Goal: Task Accomplishment & Management: Manage account settings

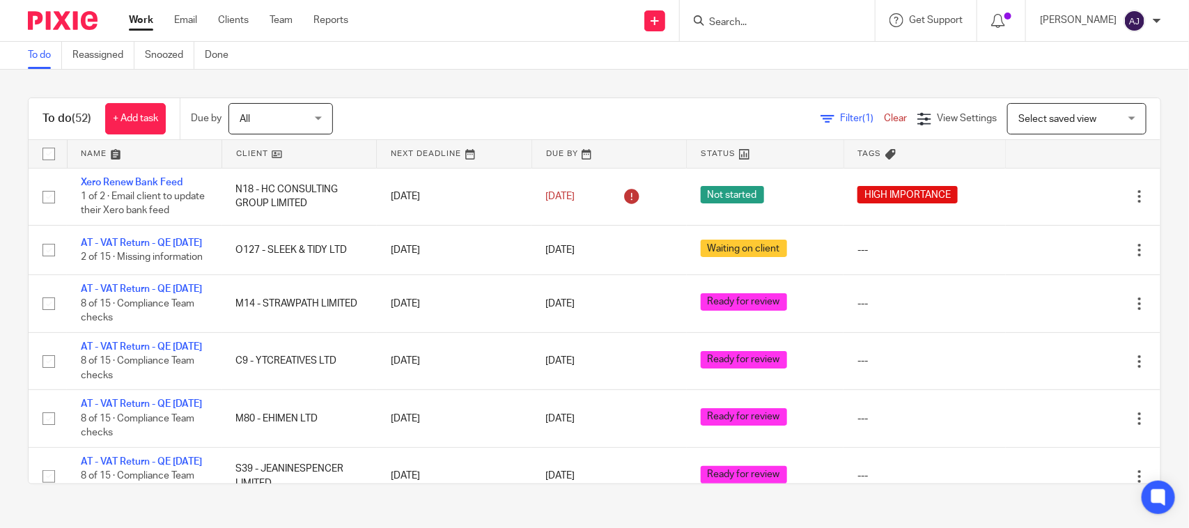
click at [500, 88] on div "To do (52) + Add task Due by All All [DATE] [DATE] This week Next week This mon…" at bounding box center [594, 291] width 1189 height 442
click at [499, 77] on div "To do (52) + Add task Due by All All [DATE] [DATE] This week Next week This mon…" at bounding box center [594, 291] width 1189 height 442
click at [552, 32] on div "Send new email Create task Add client Request signature Get Support Contact via…" at bounding box center [779, 20] width 820 height 41
click at [603, 111] on div "Filter (1) Clear View Settings View Settings (1) Filters Clear Save Manage save…" at bounding box center [758, 118] width 803 height 31
click at [641, 77] on div "To do (52) + Add task Due by All All [DATE] [DATE] This week Next week This mon…" at bounding box center [594, 291] width 1189 height 442
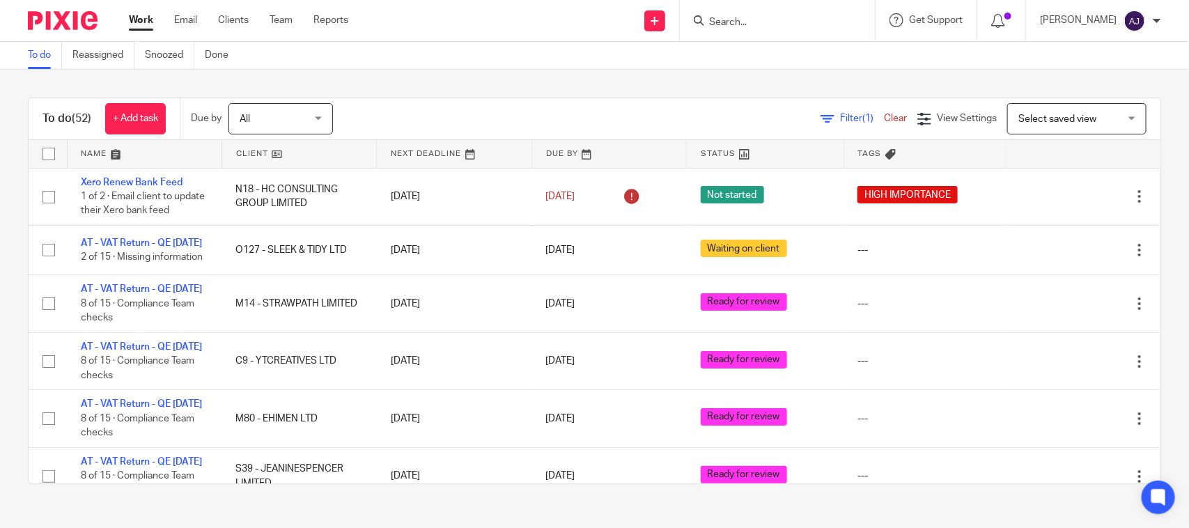
click at [502, 75] on div "To do (52) + Add task Due by All All [DATE] [DATE] This week Next week This mon…" at bounding box center [594, 291] width 1189 height 442
click at [450, 88] on div "To do (52) + Add task Due by All All [DATE] [DATE] This week Next week This mon…" at bounding box center [594, 291] width 1189 height 442
click at [398, 75] on div "To do (52) + Add task Due by All All [DATE] [DATE] This week Next week This mon…" at bounding box center [594, 291] width 1189 height 442
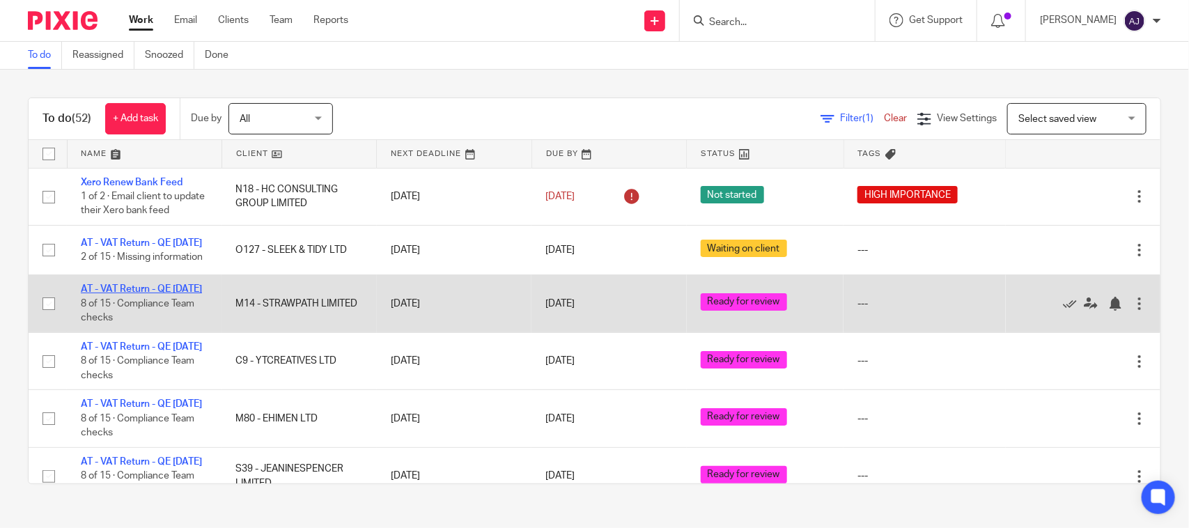
click at [118, 294] on link "AT - VAT Return - QE [DATE]" at bounding box center [141, 289] width 121 height 10
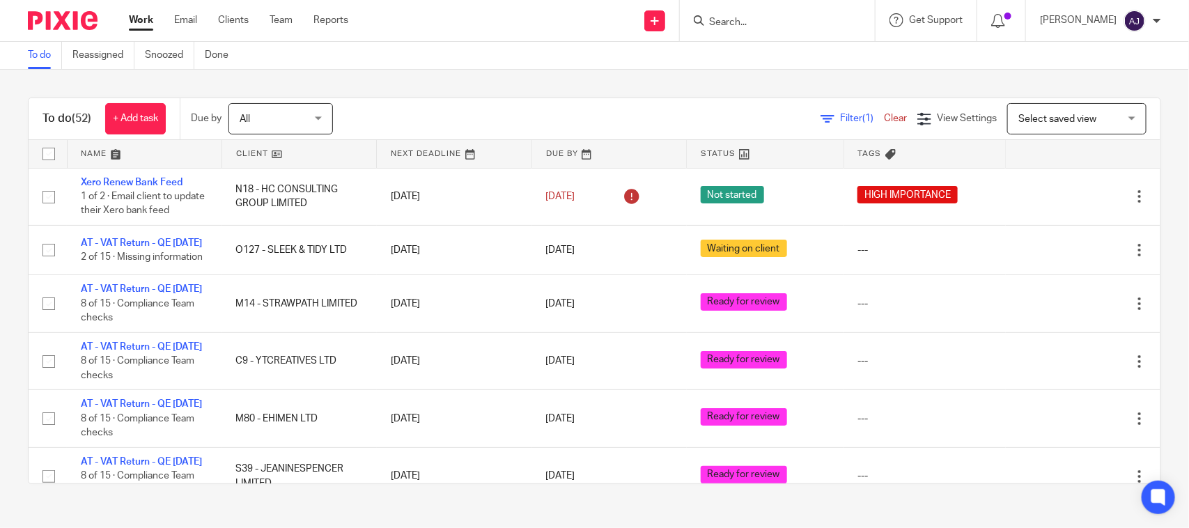
click at [454, 109] on div "Filter (1) Clear View Settings View Settings (1) Filters Clear Save Manage save…" at bounding box center [758, 118] width 803 height 31
click at [457, 93] on div "To do (52) + Add task Due by All All [DATE] [DATE] This week Next week This mon…" at bounding box center [594, 291] width 1189 height 442
click at [457, 100] on div "To do (52) + Add task Due by All All [DATE] [DATE] This week Next week This mon…" at bounding box center [595, 119] width 1132 height 42
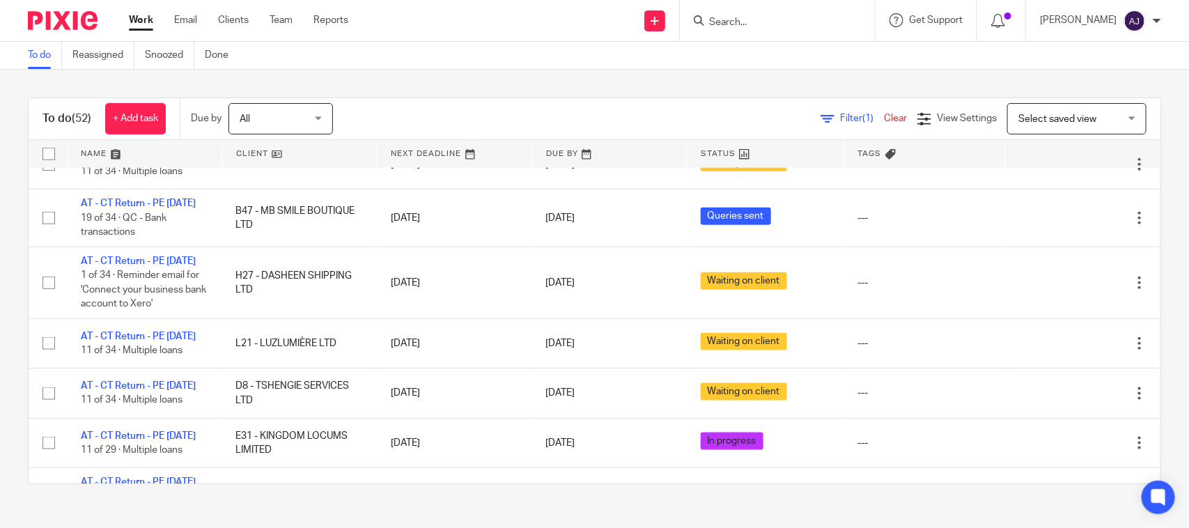
scroll to position [697, 0]
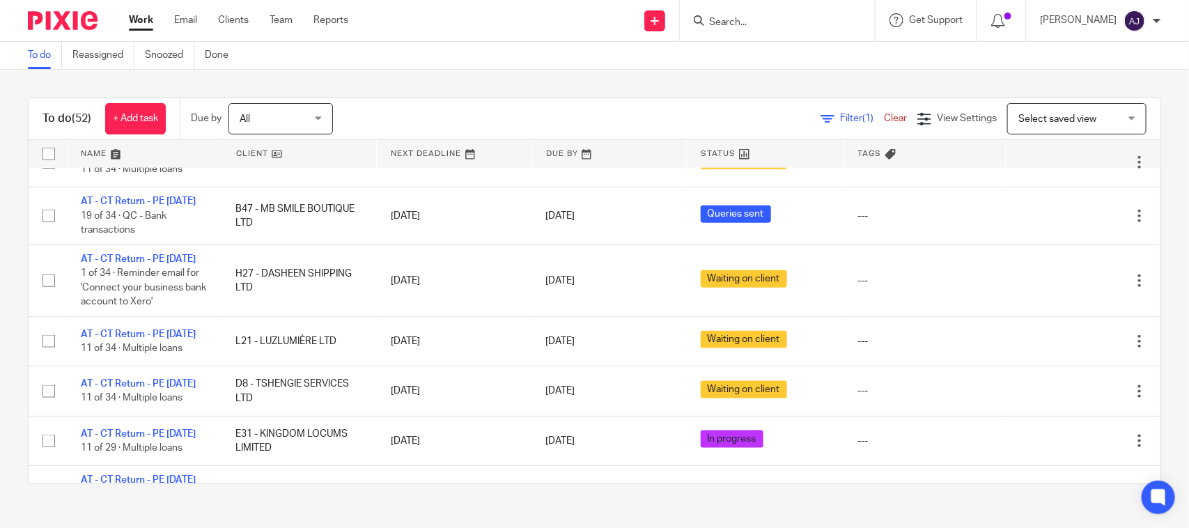
click at [134, 100] on link "AT - CT Return - PE [DATE]" at bounding box center [138, 95] width 115 height 10
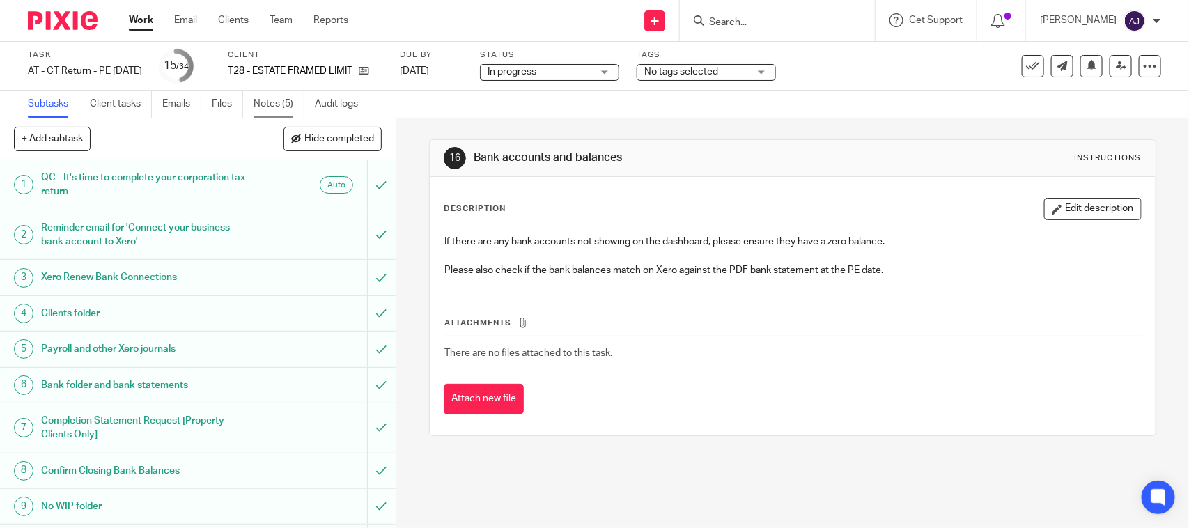
click at [284, 98] on link "Notes (5)" at bounding box center [279, 104] width 51 height 27
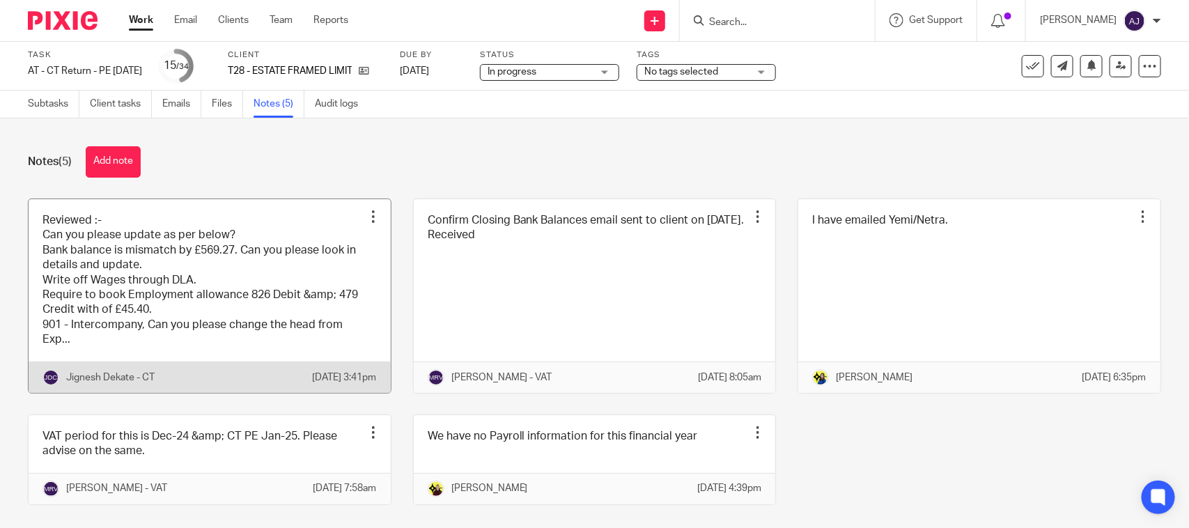
click at [232, 286] on link at bounding box center [210, 296] width 362 height 194
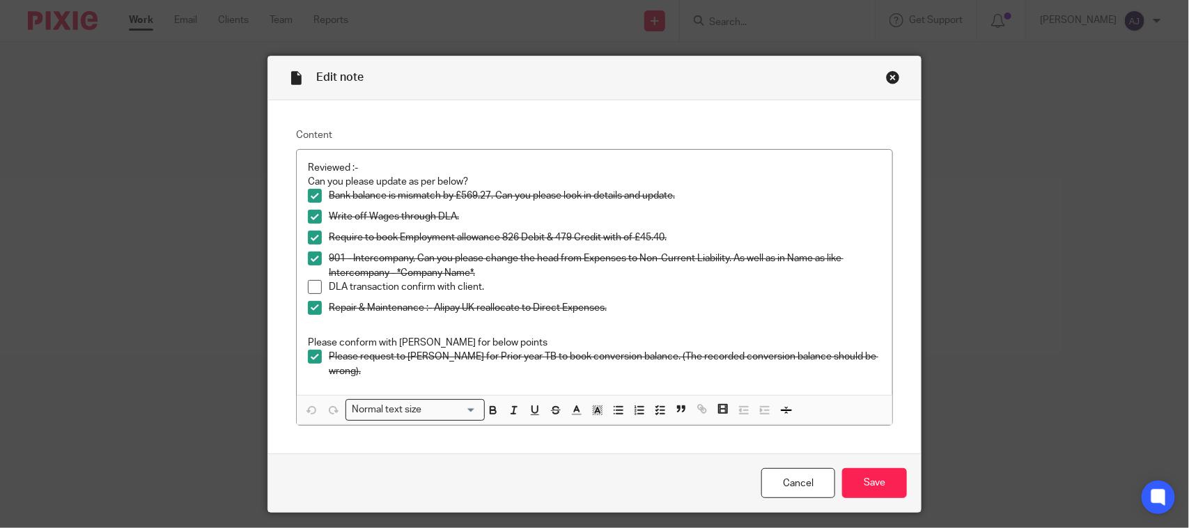
click at [890, 75] on div "Close this dialog window" at bounding box center [893, 77] width 14 height 14
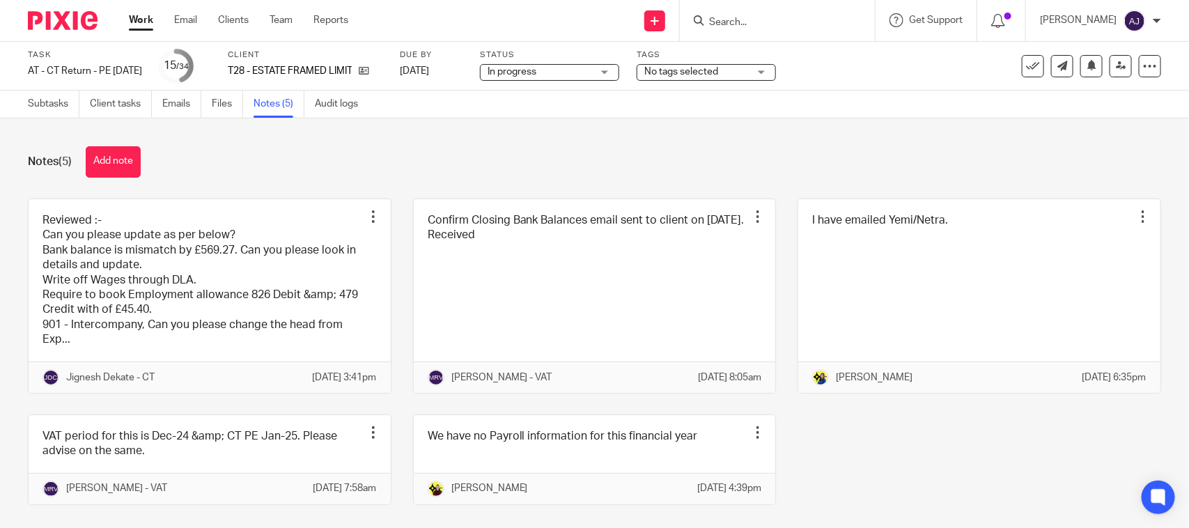
click at [736, 141] on div "Notes (5) Add note Reviewed :- Can you please update as per below? Bank balance…" at bounding box center [594, 323] width 1189 height 410
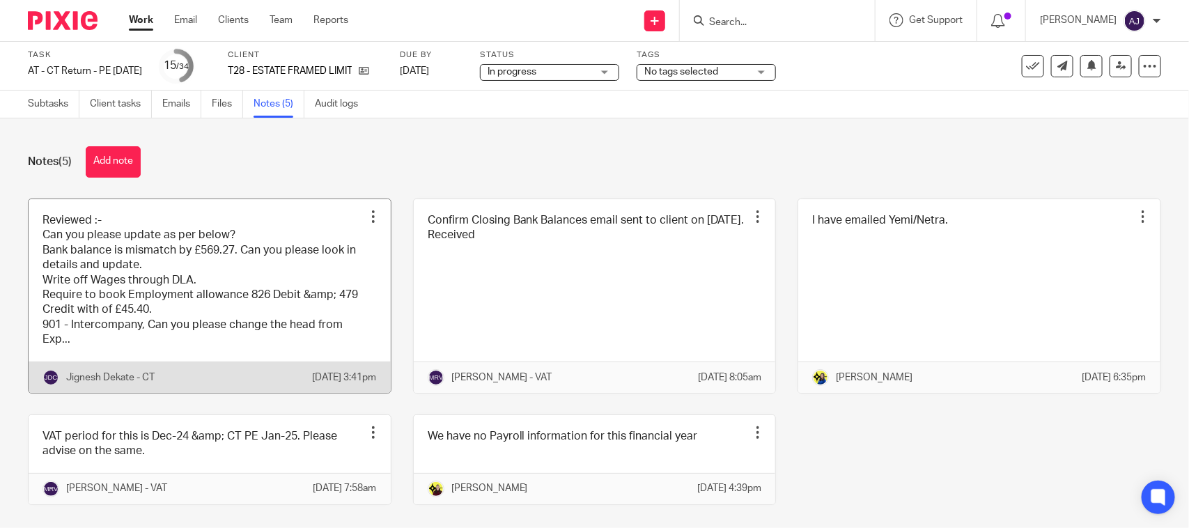
click at [206, 321] on link at bounding box center [210, 296] width 362 height 194
